Goal: Transaction & Acquisition: Purchase product/service

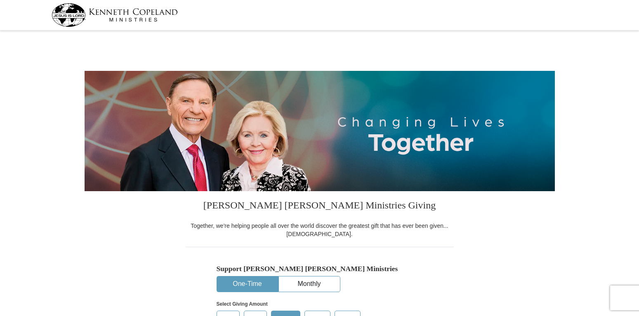
select select "MO"
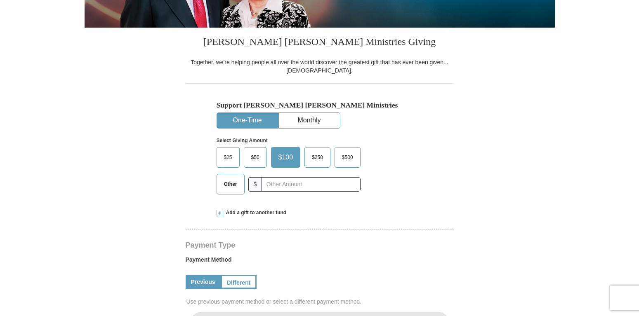
scroll to position [168, 0]
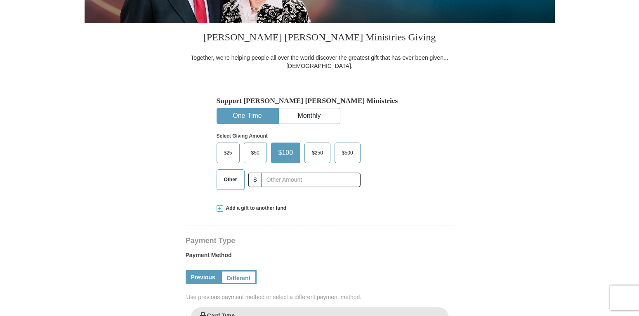
click at [231, 184] on span "Other" at bounding box center [230, 180] width 21 height 12
click at [0, 0] on input "Other" at bounding box center [0, 0] width 0 height 0
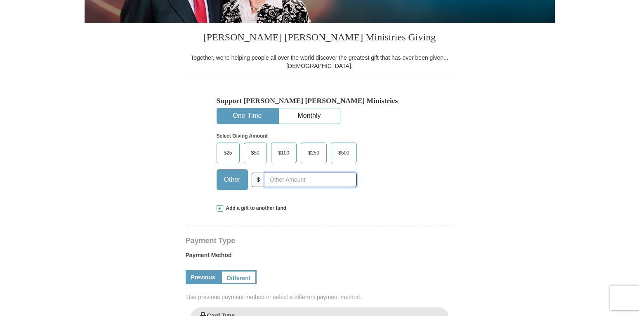
click at [269, 181] on input "text" at bounding box center [311, 180] width 92 height 14
type input "10"
click at [288, 243] on h4 "Payment Type" at bounding box center [320, 241] width 268 height 7
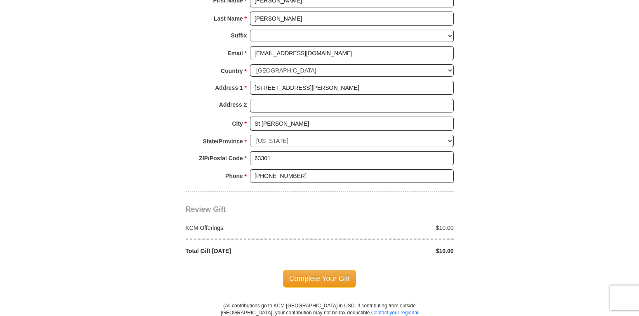
scroll to position [589, 0]
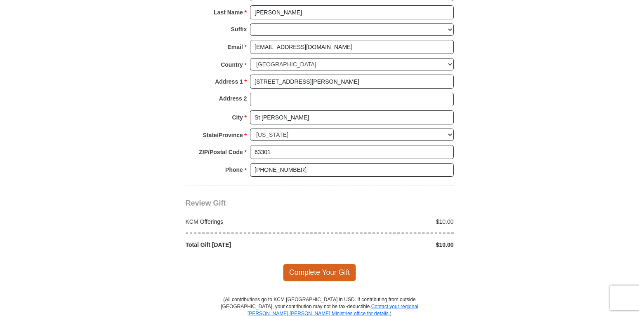
click at [329, 274] on span "Complete Your Gift" at bounding box center [319, 272] width 73 height 17
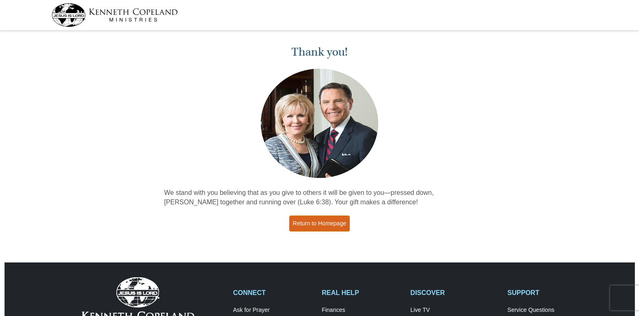
click at [328, 226] on link "Return to Homepage" at bounding box center [319, 224] width 61 height 16
